Goal: Task Accomplishment & Management: Manage account settings

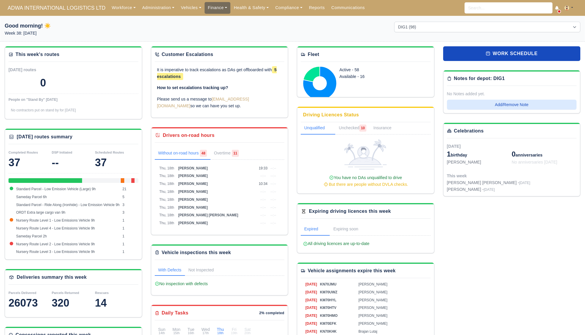
click at [209, 9] on link "Finance" at bounding box center [218, 7] width 26 height 11
click at [211, 22] on link "Invoices" at bounding box center [230, 21] width 47 height 12
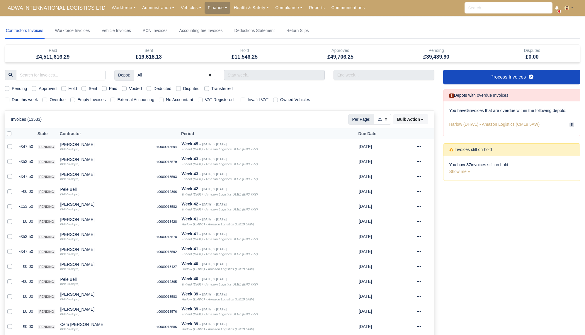
select select "25"
click at [12, 100] on label "Due this week" at bounding box center [25, 99] width 26 height 7
click at [7, 100] on input "Due this week" at bounding box center [7, 98] width 5 height 5
checkbox input "true"
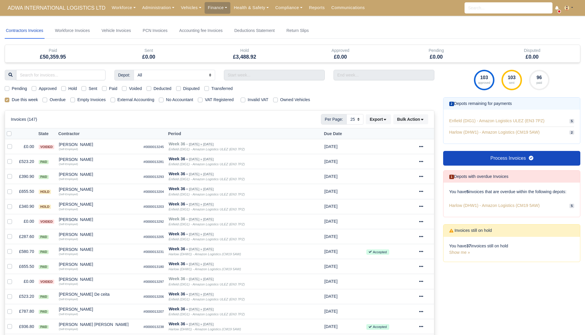
click at [89, 89] on label "Sent" at bounding box center [93, 88] width 9 height 7
click at [86, 89] on input "Sent" at bounding box center [83, 87] width 5 height 5
checkbox input "true"
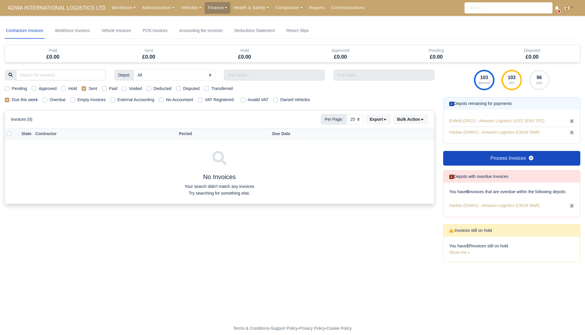
click at [128, 101] on label "External Accounting" at bounding box center [136, 99] width 37 height 7
click at [115, 101] on input "External Accounting" at bounding box center [113, 98] width 5 height 5
checkbox input "true"
click at [128, 101] on label "External Accounting" at bounding box center [136, 99] width 37 height 7
click at [115, 101] on input "External Accounting" at bounding box center [113, 98] width 5 height 5
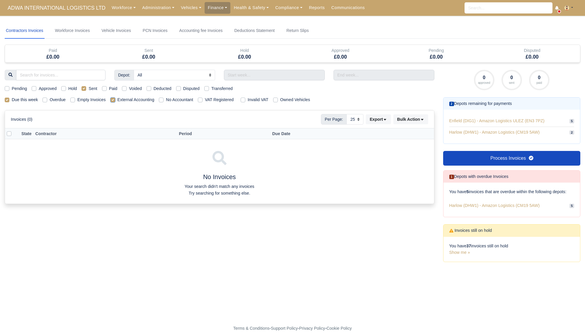
checkbox input "false"
